Goal: Information Seeking & Learning: Learn about a topic

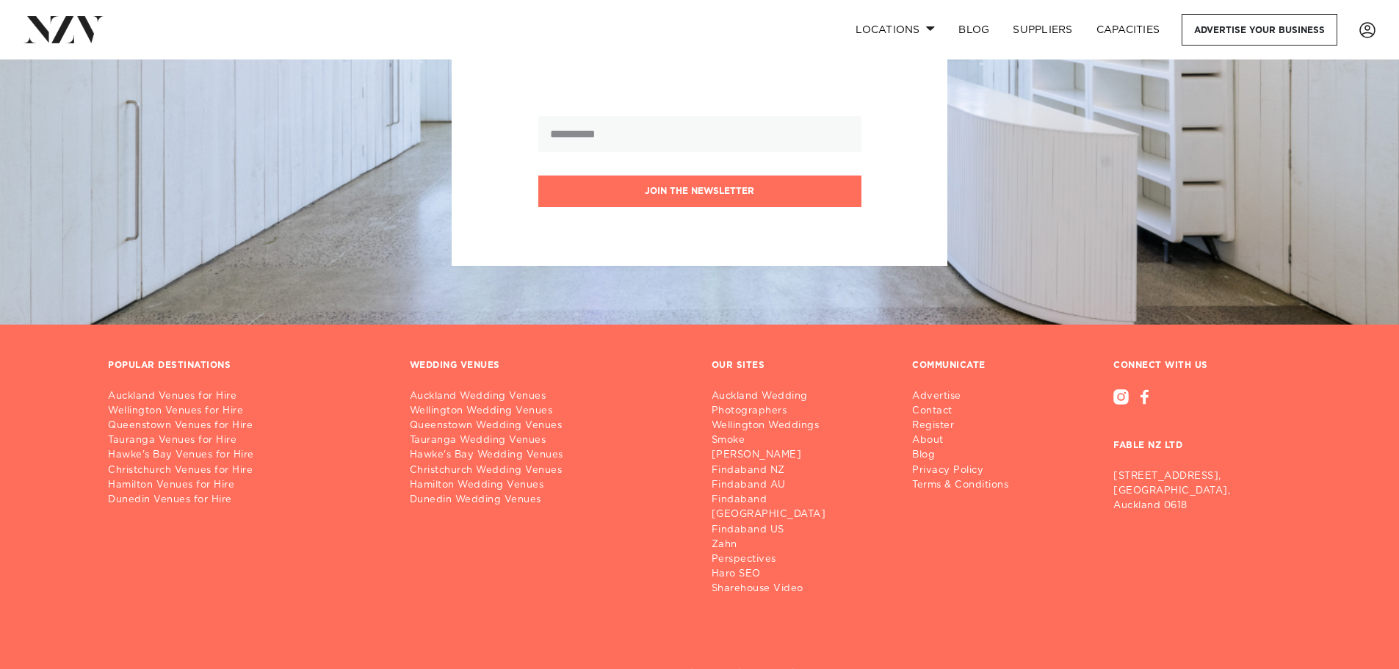
scroll to position [1306, 0]
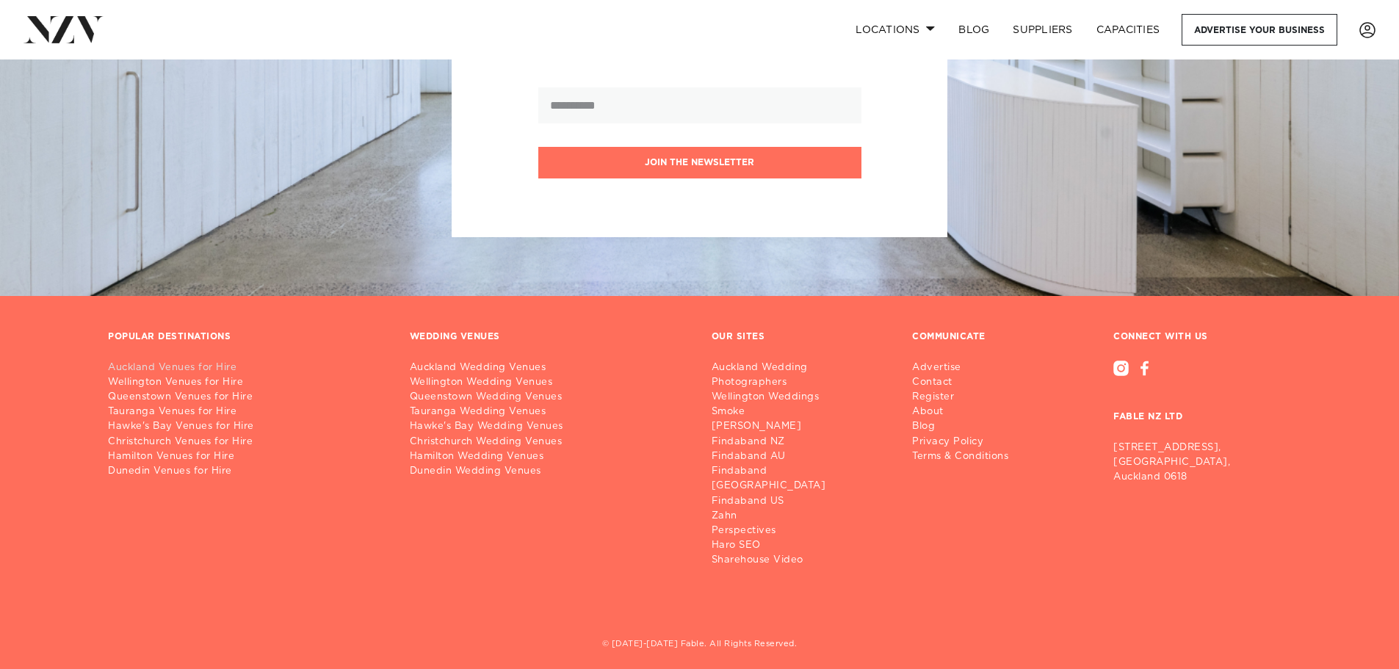
click at [122, 368] on link "Auckland Venues for Hire" at bounding box center [247, 368] width 278 height 15
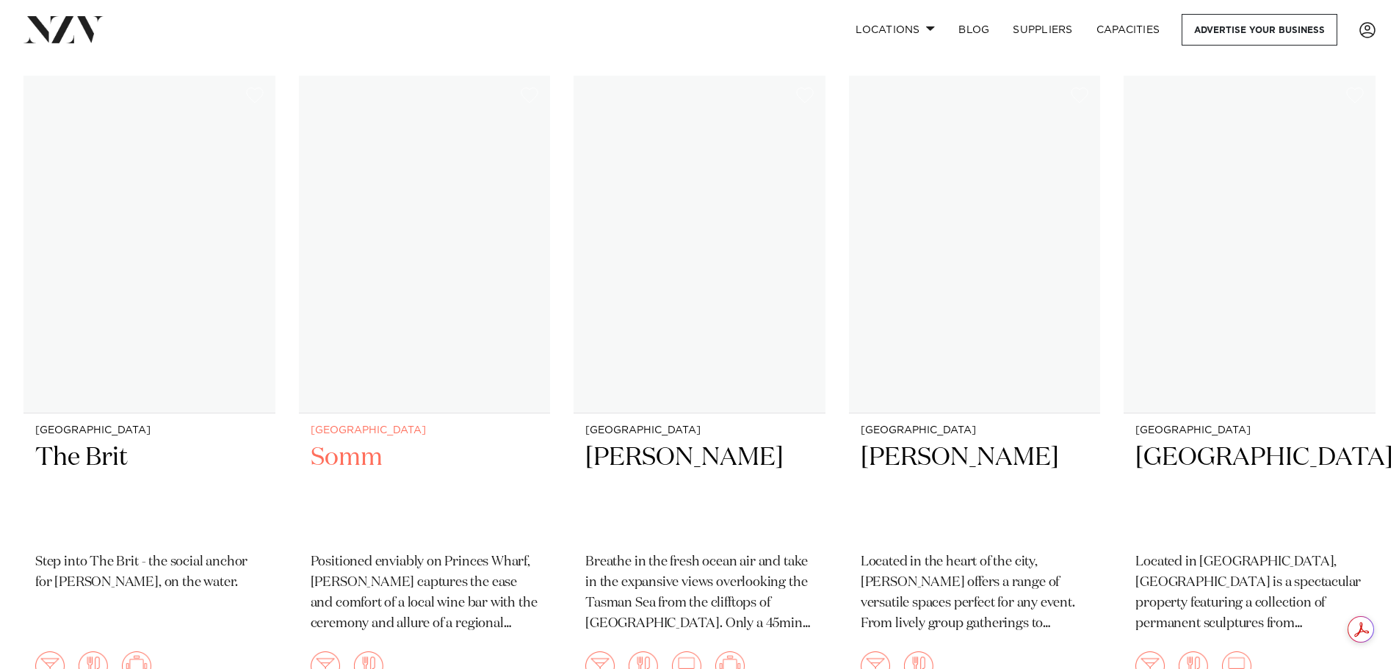
scroll to position [13735, 0]
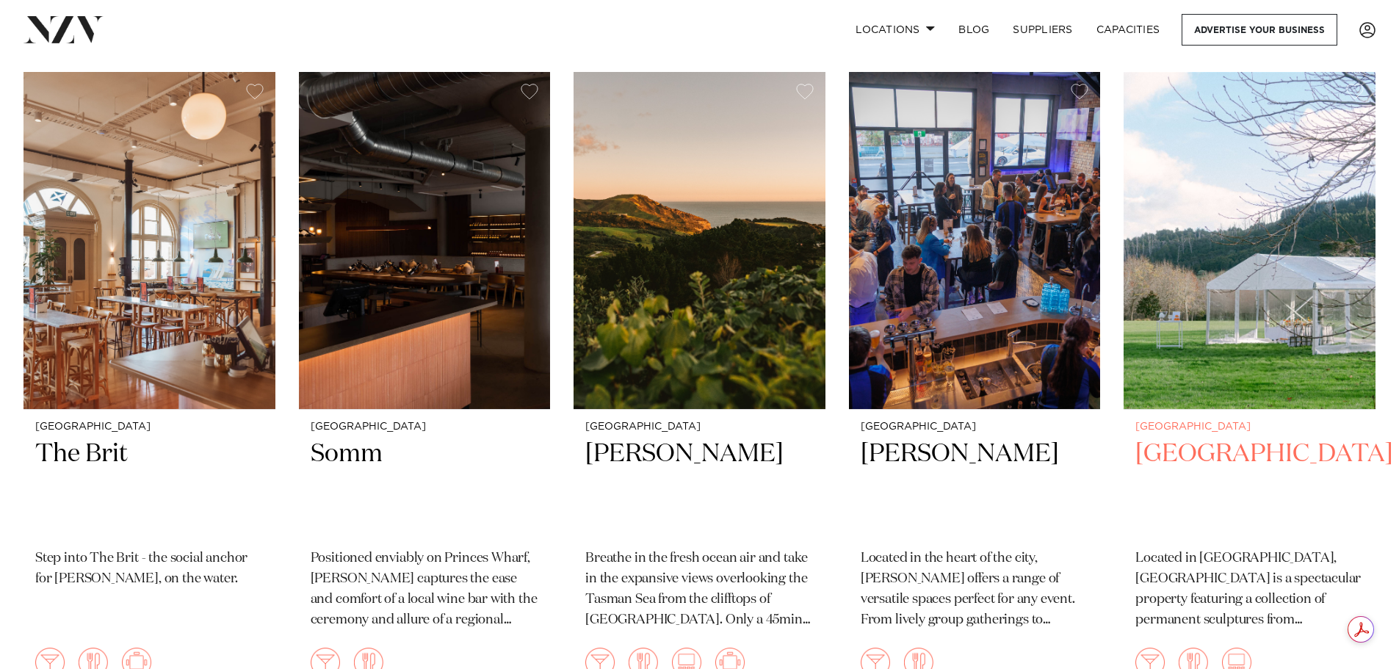
click at [1191, 438] on h2 "[GEOGRAPHIC_DATA]" at bounding box center [1250, 487] width 228 height 99
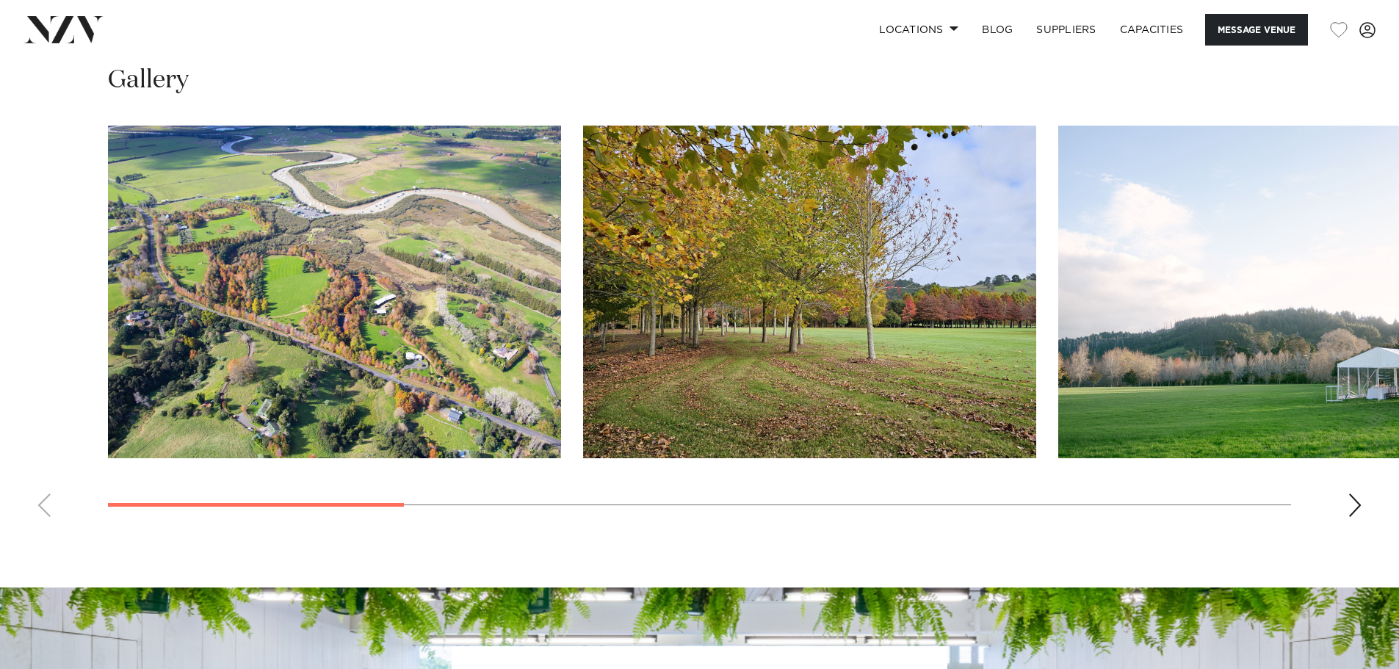
scroll to position [1322, 0]
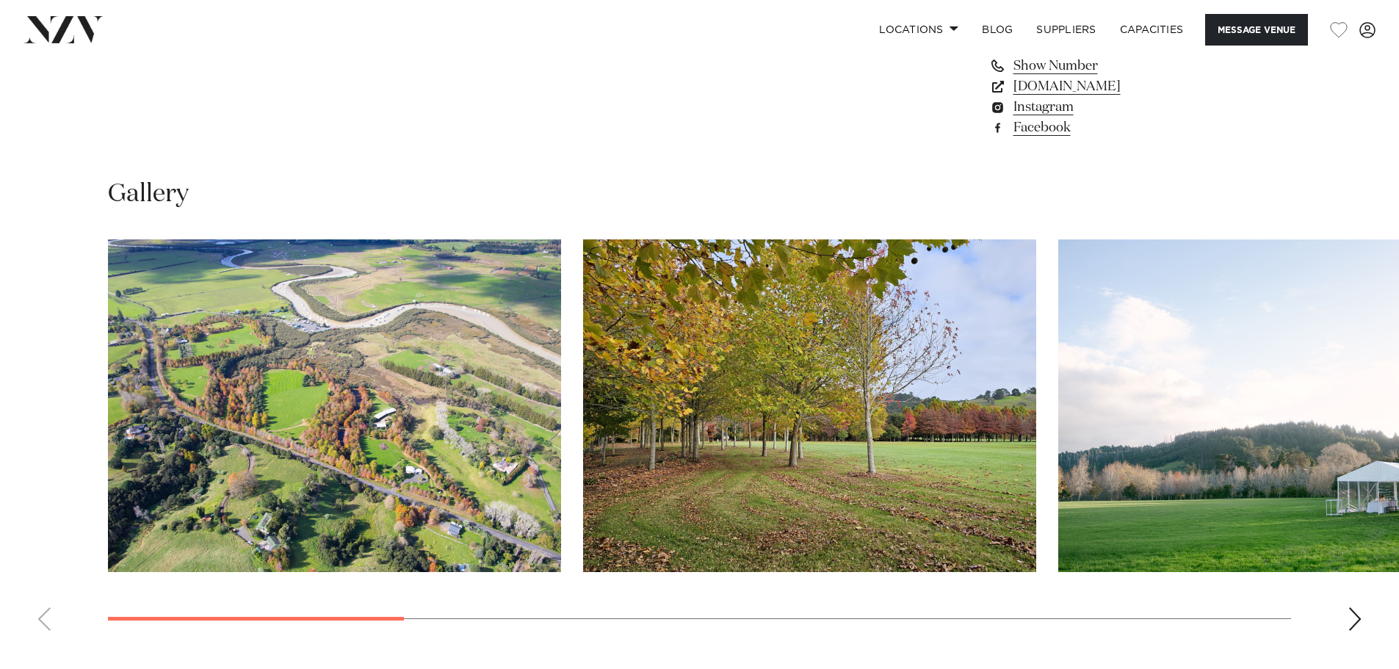
click at [1351, 618] on div "Next slide" at bounding box center [1355, 619] width 15 height 24
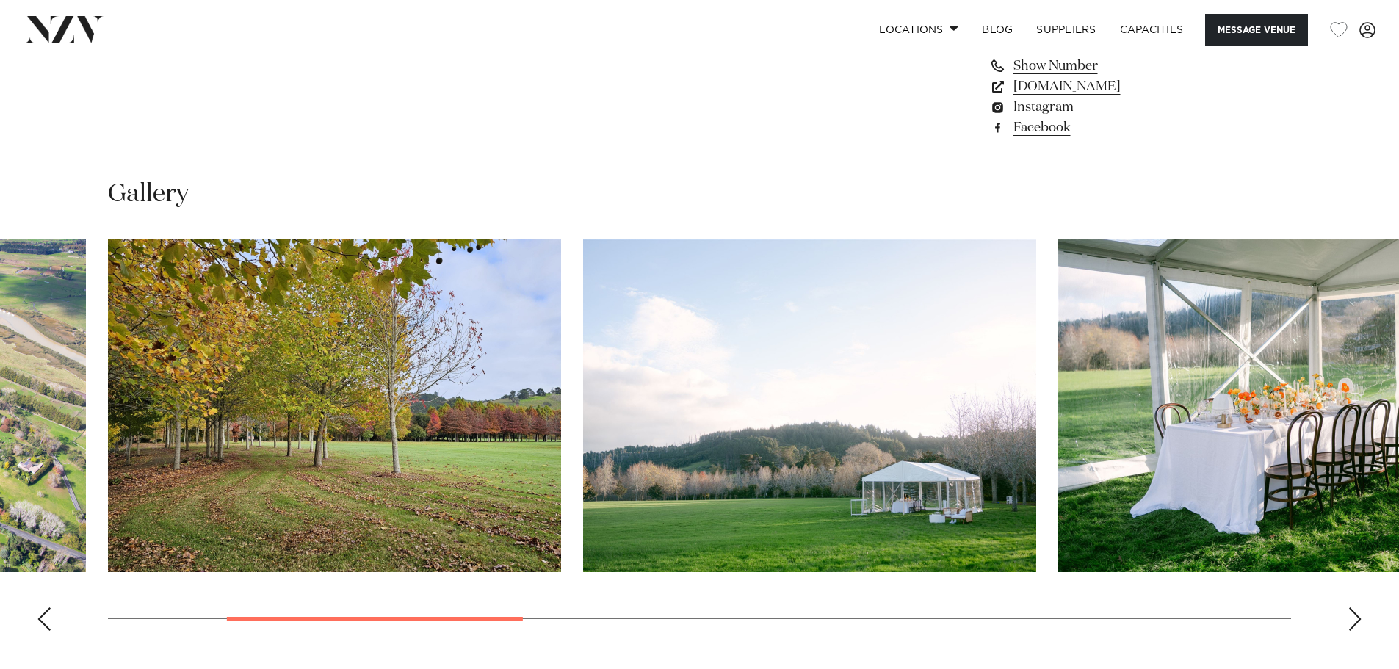
click at [1352, 614] on div "Next slide" at bounding box center [1355, 619] width 15 height 24
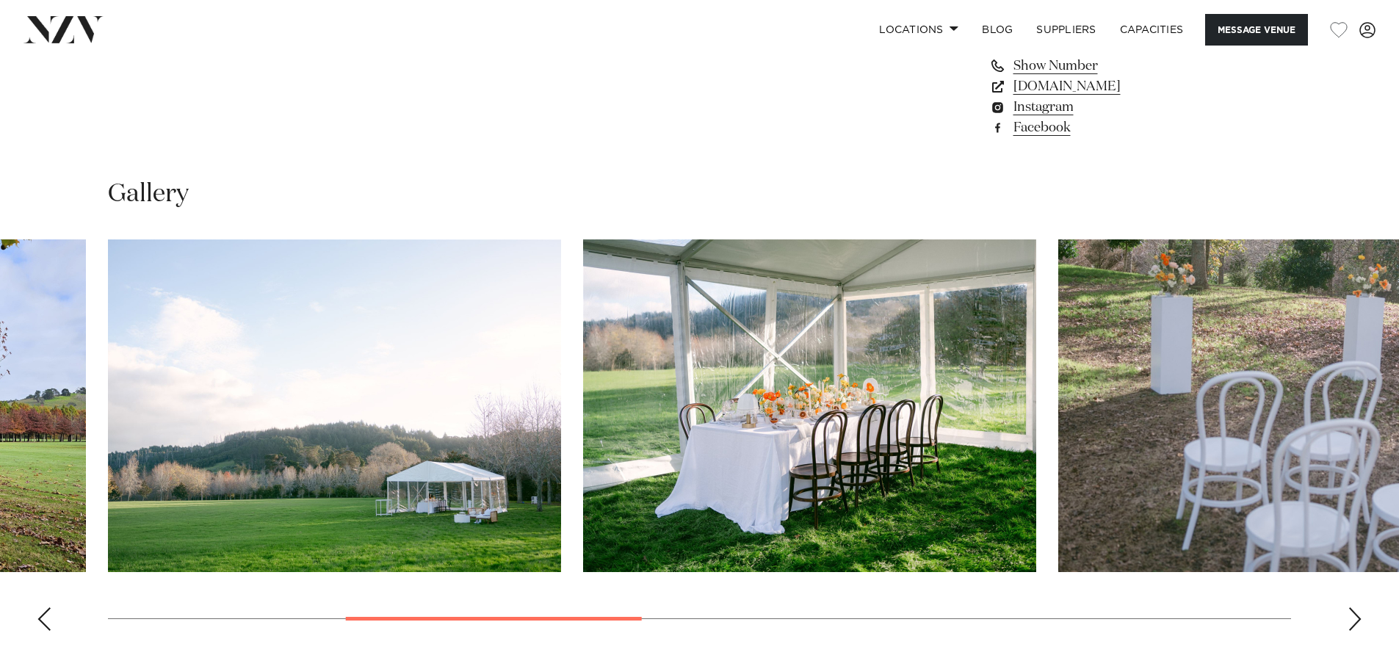
click at [1352, 614] on div "Next slide" at bounding box center [1355, 619] width 15 height 24
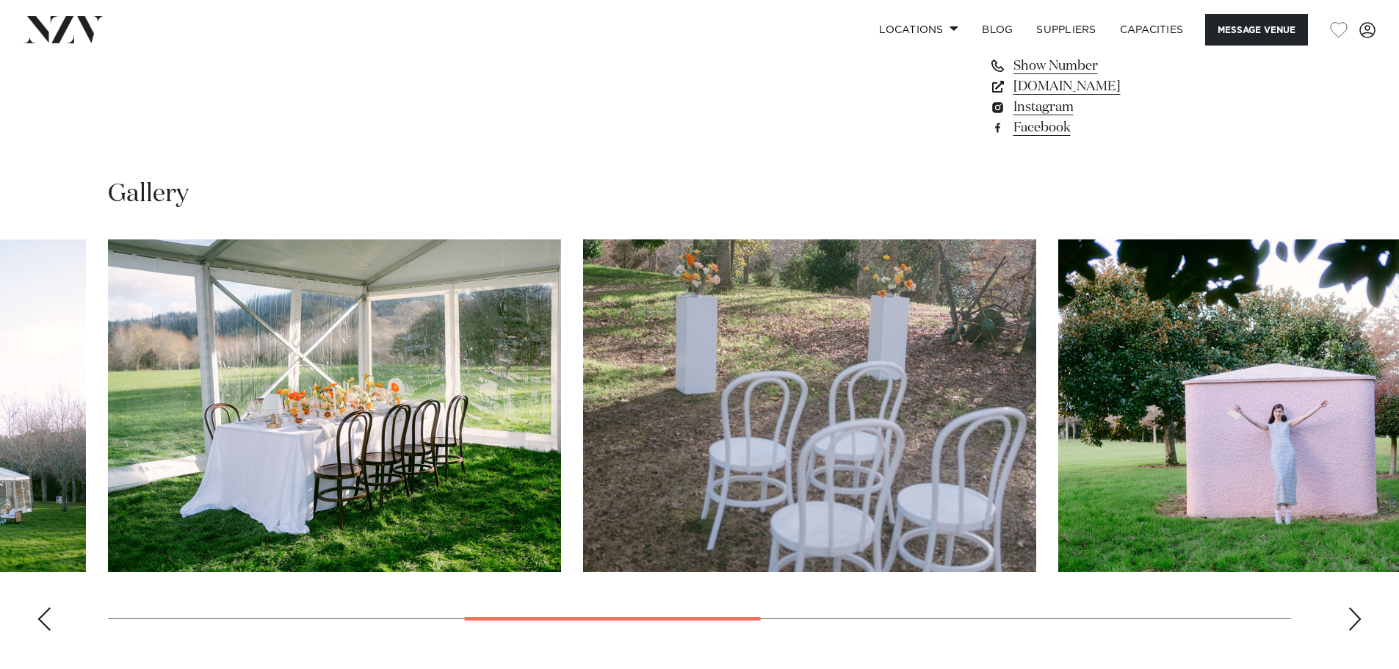
click at [1352, 614] on div "Next slide" at bounding box center [1355, 619] width 15 height 24
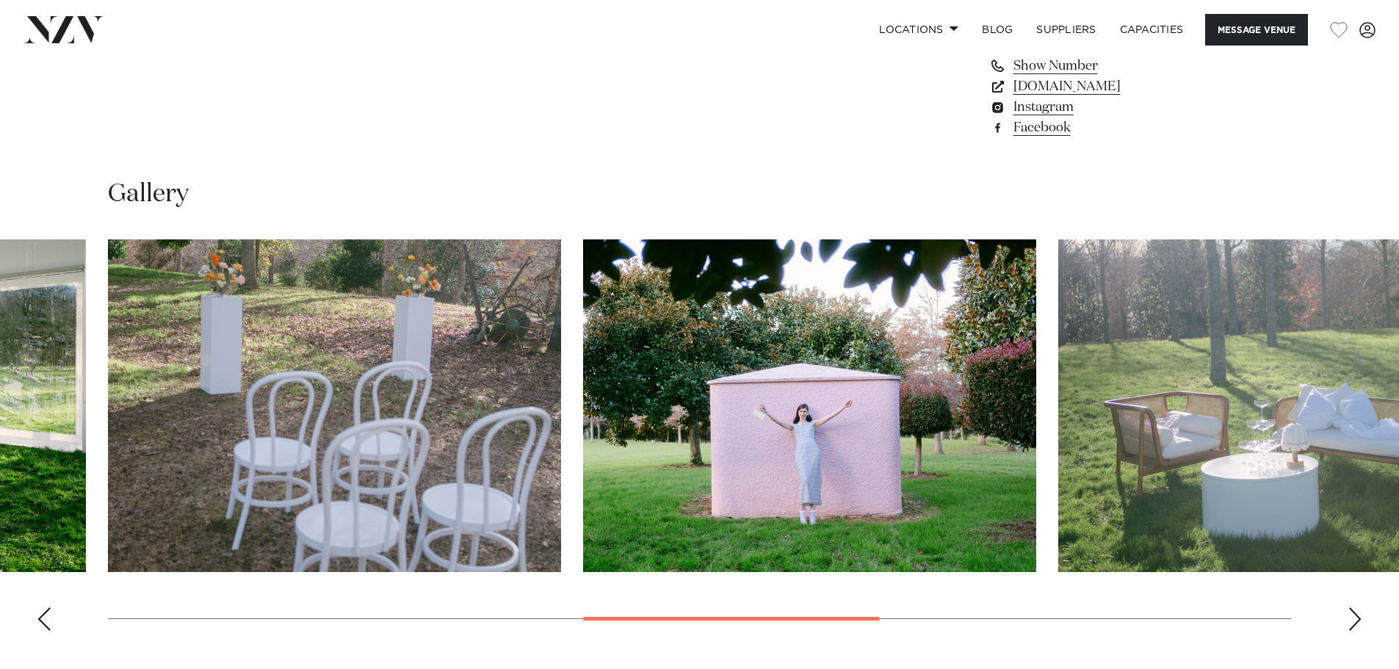
click at [1352, 614] on div "Next slide" at bounding box center [1355, 619] width 15 height 24
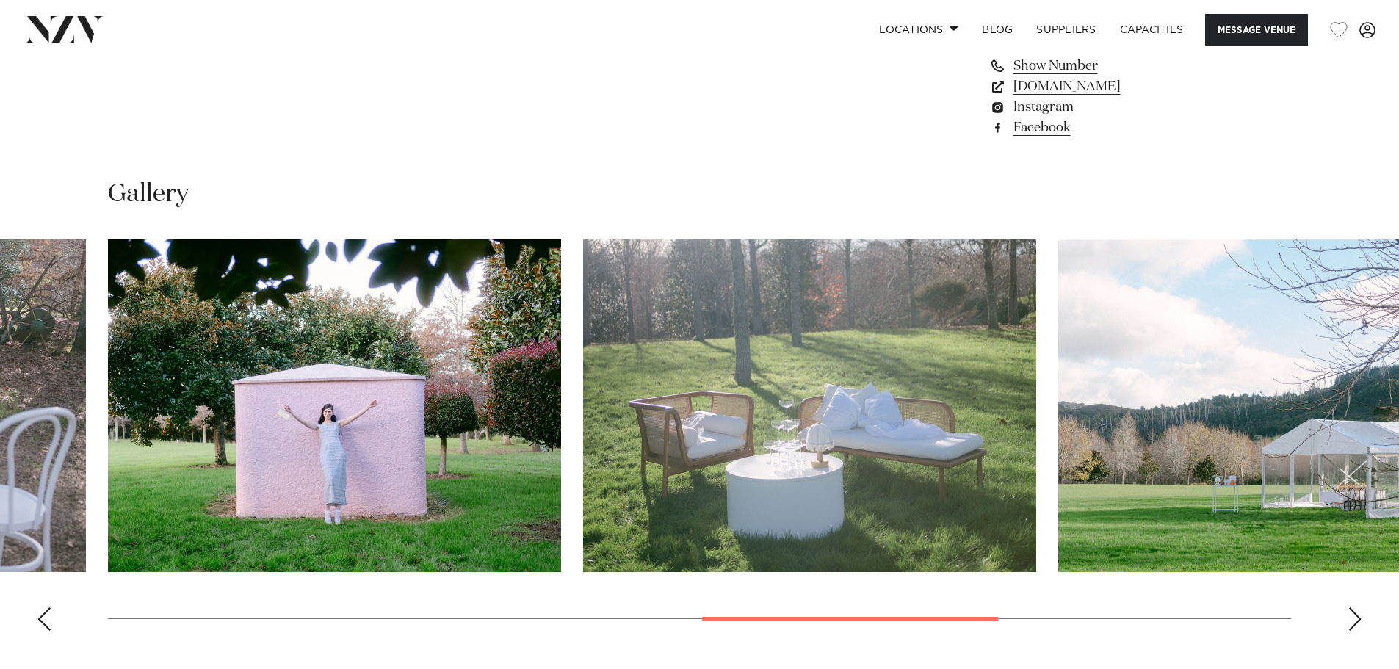
click at [1352, 614] on div "Next slide" at bounding box center [1355, 619] width 15 height 24
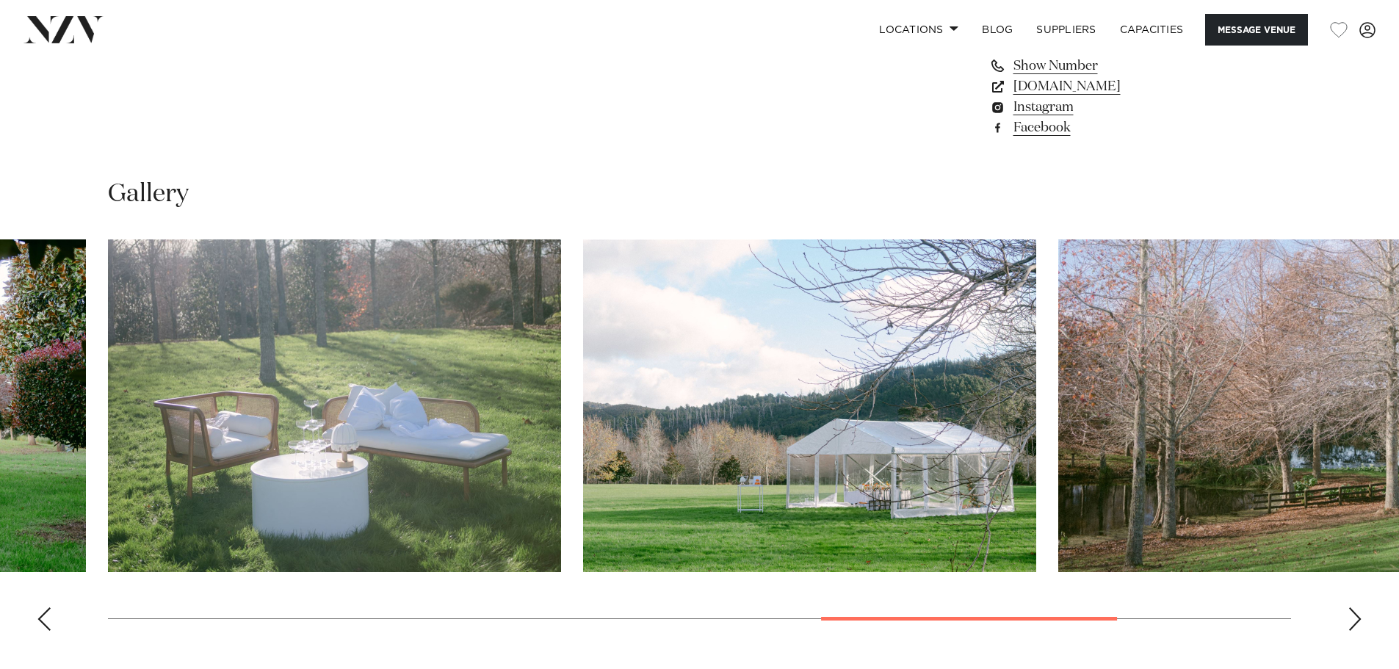
click at [1352, 614] on div "Next slide" at bounding box center [1355, 619] width 15 height 24
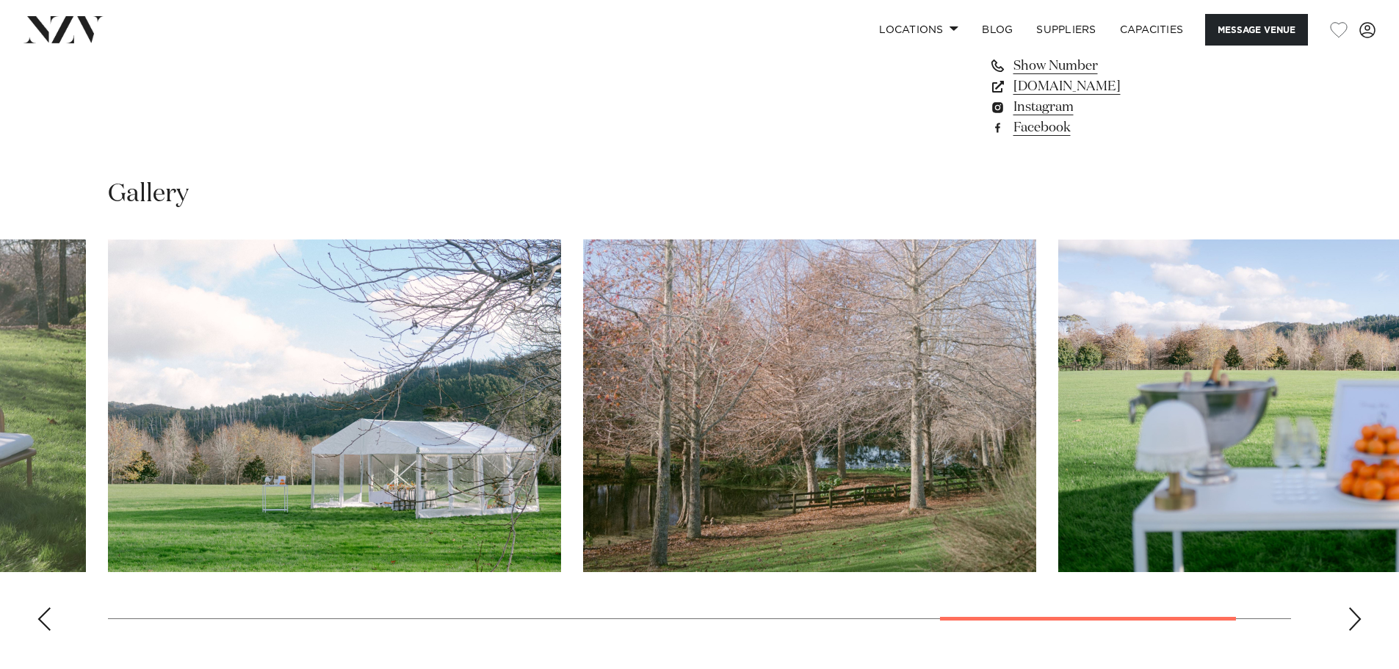
click at [1352, 614] on div "Next slide" at bounding box center [1355, 619] width 15 height 24
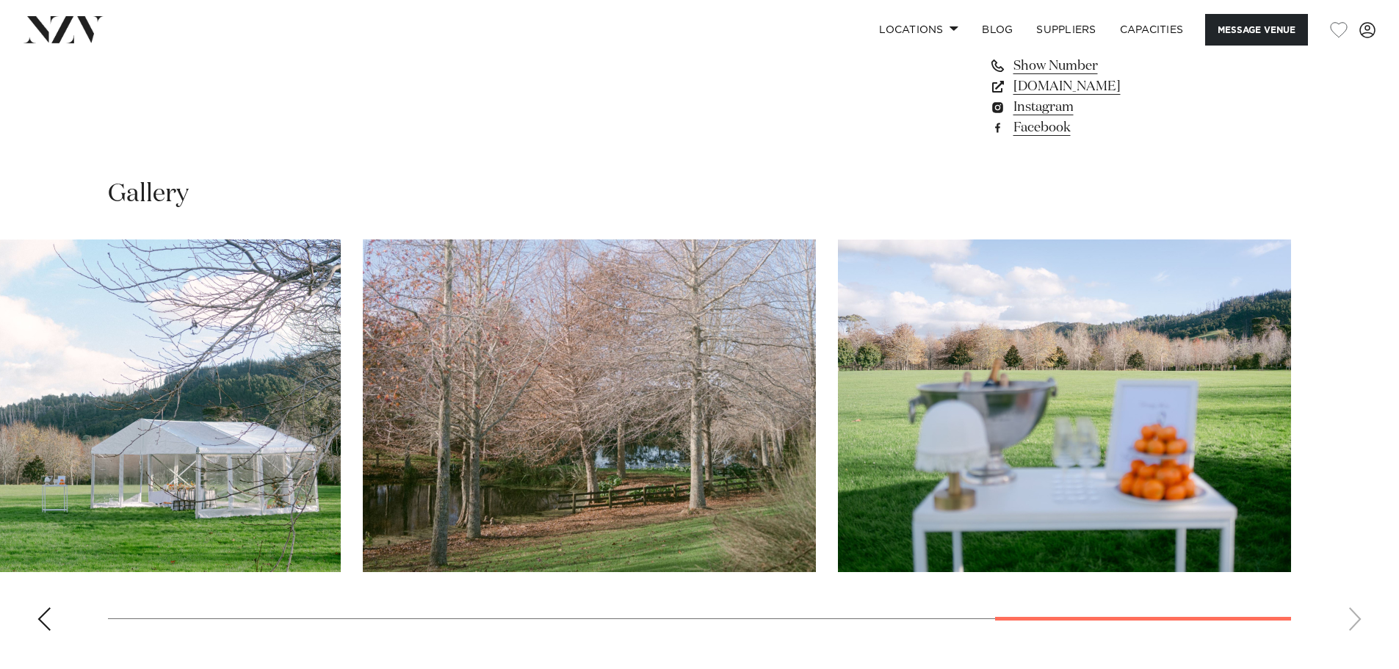
click at [1352, 614] on swiper-container at bounding box center [699, 440] width 1399 height 403
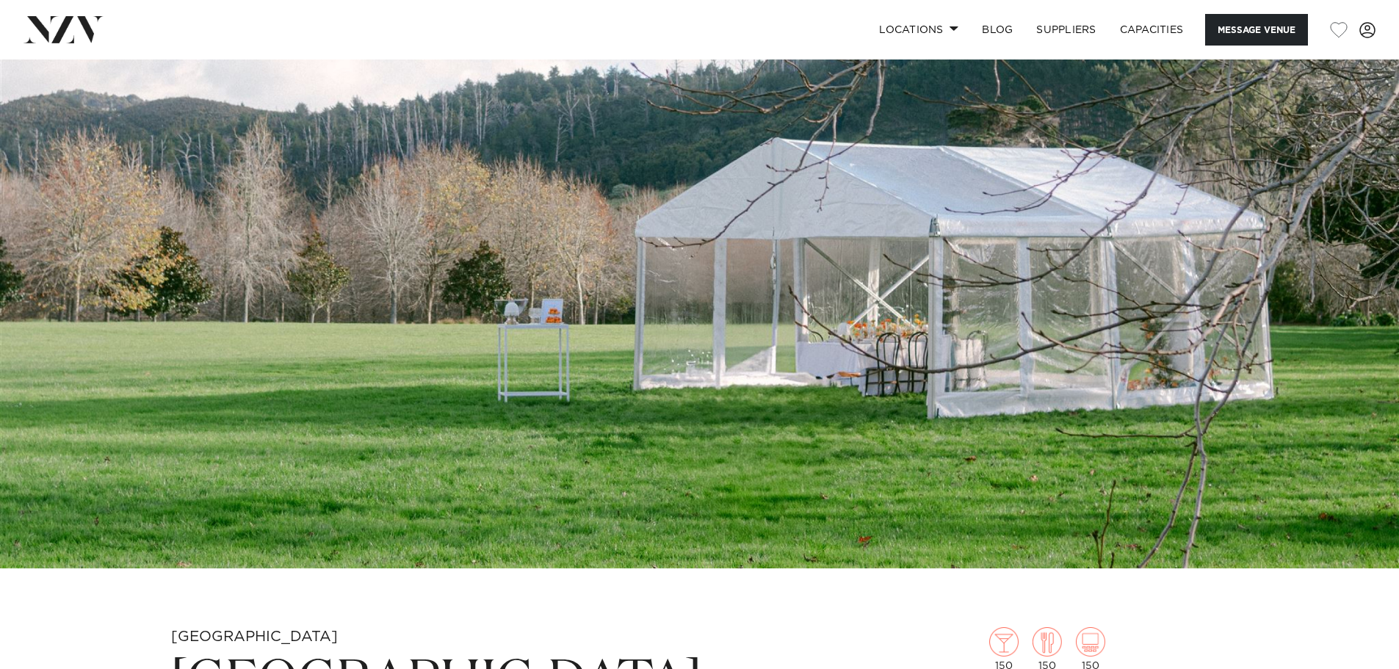
scroll to position [514, 0]
